Goal: Transaction & Acquisition: Obtain resource

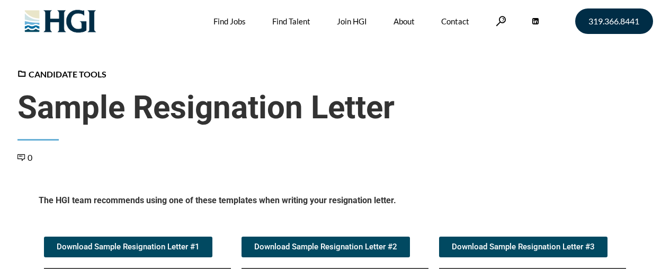
scroll to position [212, 0]
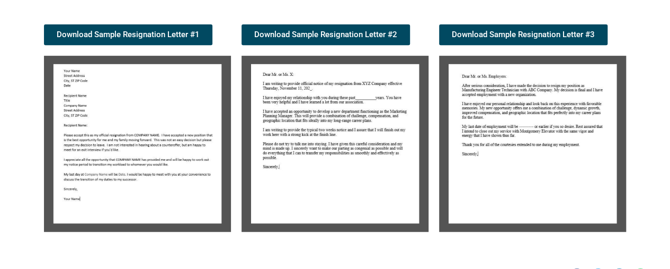
click at [107, 98] on img at bounding box center [137, 144] width 187 height 176
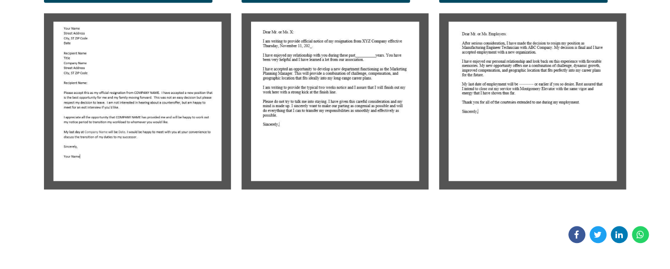
scroll to position [265, 0]
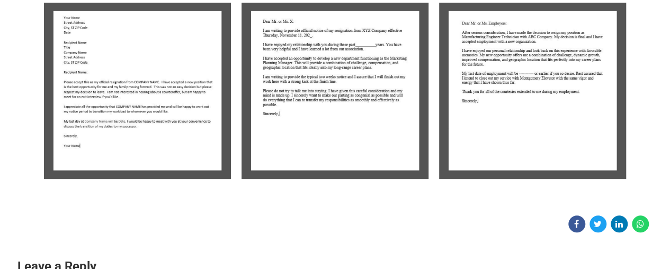
click at [507, 96] on img at bounding box center [532, 91] width 187 height 176
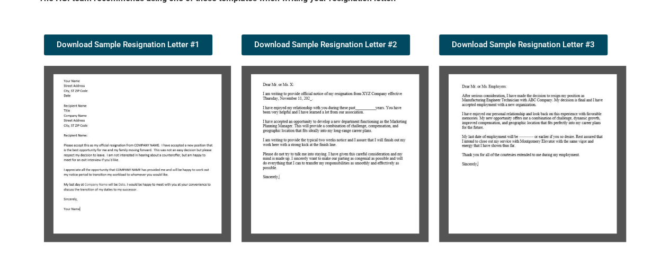
scroll to position [212, 0]
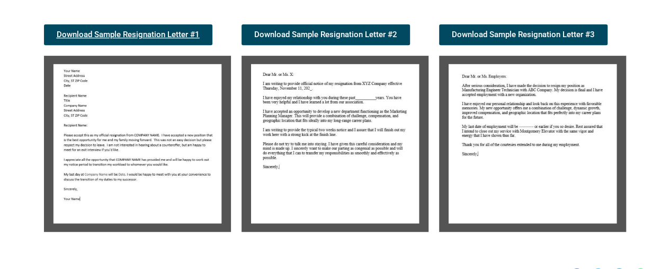
click at [171, 32] on span "Download Sample Resignation Letter #1" at bounding box center [128, 35] width 143 height 8
click at [296, 36] on span "Download Sample Resignation Letter #2" at bounding box center [325, 35] width 143 height 8
click at [494, 33] on span "Download Sample Resignation Letter #3" at bounding box center [523, 35] width 143 height 8
click at [541, 36] on span "Download Sample Resignation Letter #3" at bounding box center [523, 35] width 143 height 8
click at [376, 33] on span "Download Sample Resignation Letter #2" at bounding box center [325, 35] width 143 height 8
